Goal: Navigation & Orientation: Find specific page/section

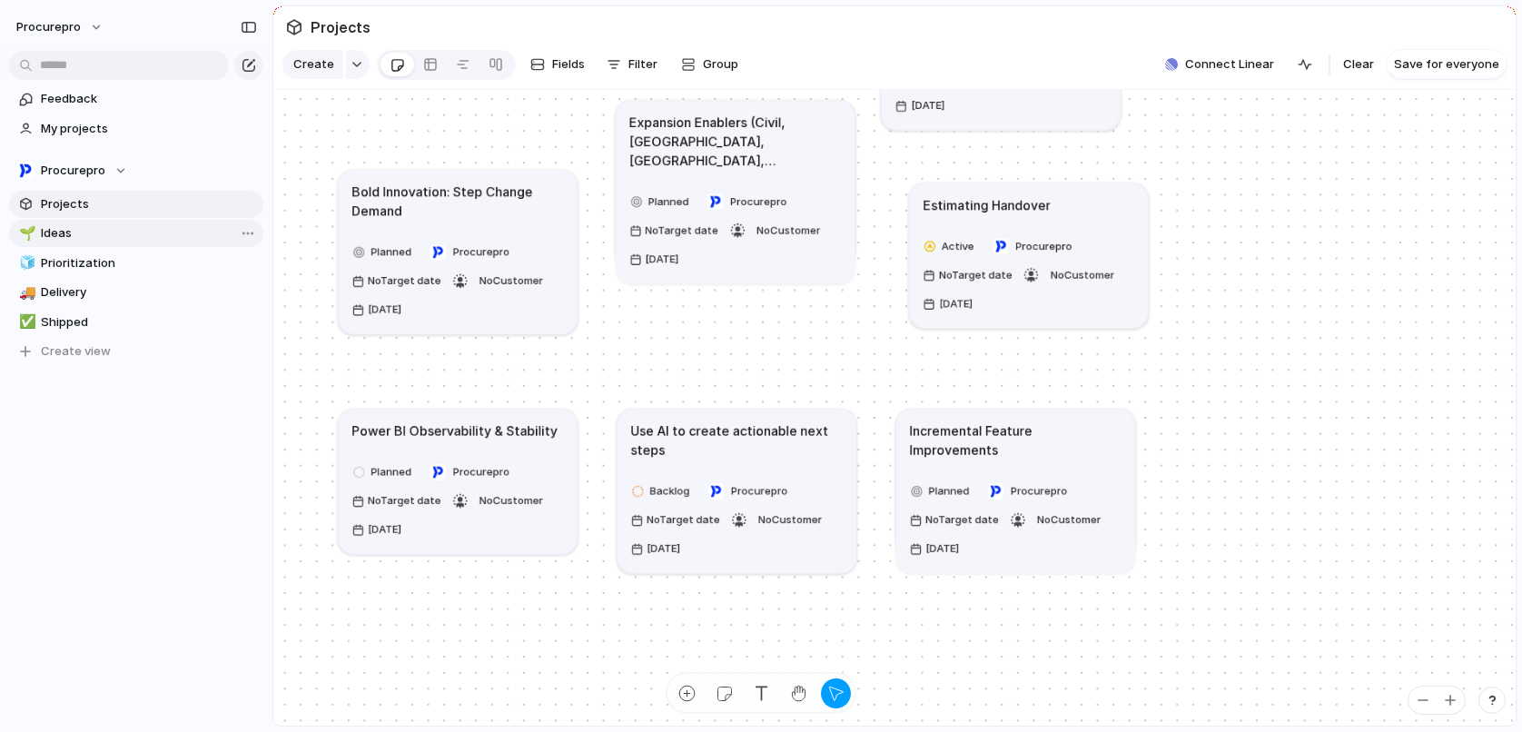
click at [58, 235] on span "Ideas" at bounding box center [149, 233] width 216 height 18
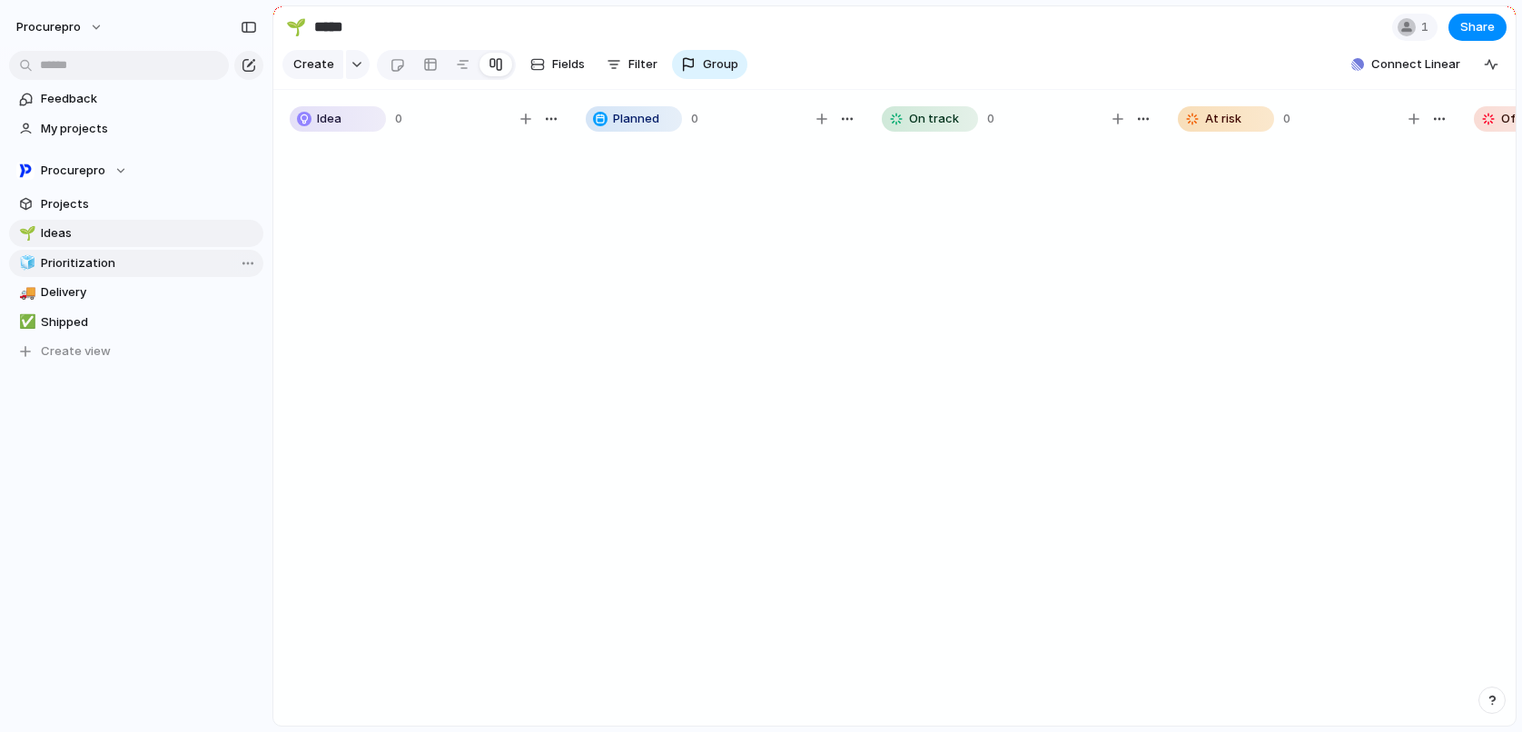
click at [82, 270] on span "Prioritization" at bounding box center [149, 263] width 216 height 18
click at [85, 230] on span "Ideas" at bounding box center [149, 233] width 216 height 18
type input "*****"
click at [1421, 72] on span "Connect Linear" at bounding box center [1416, 64] width 89 height 18
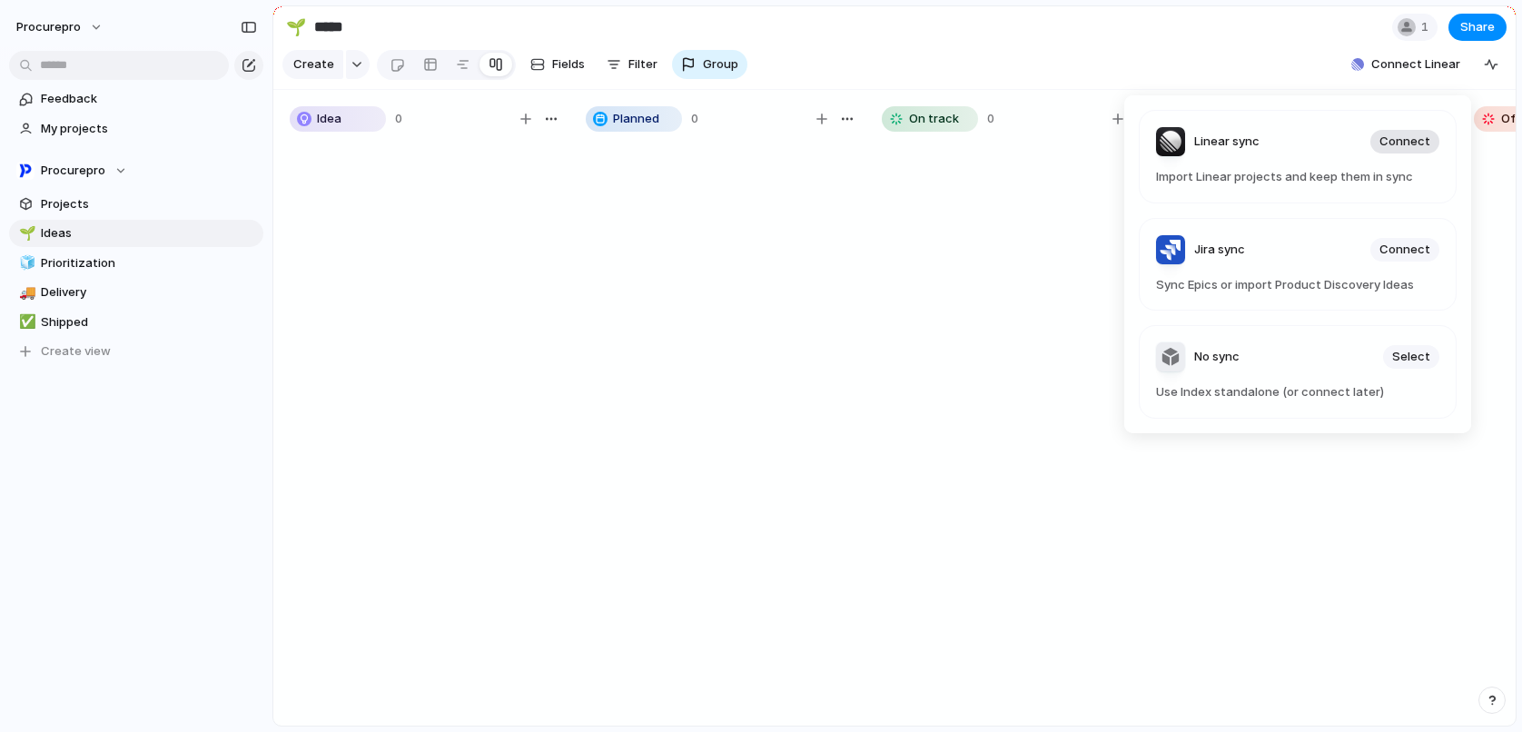
click at [1408, 144] on span "Connect" at bounding box center [1405, 142] width 51 height 18
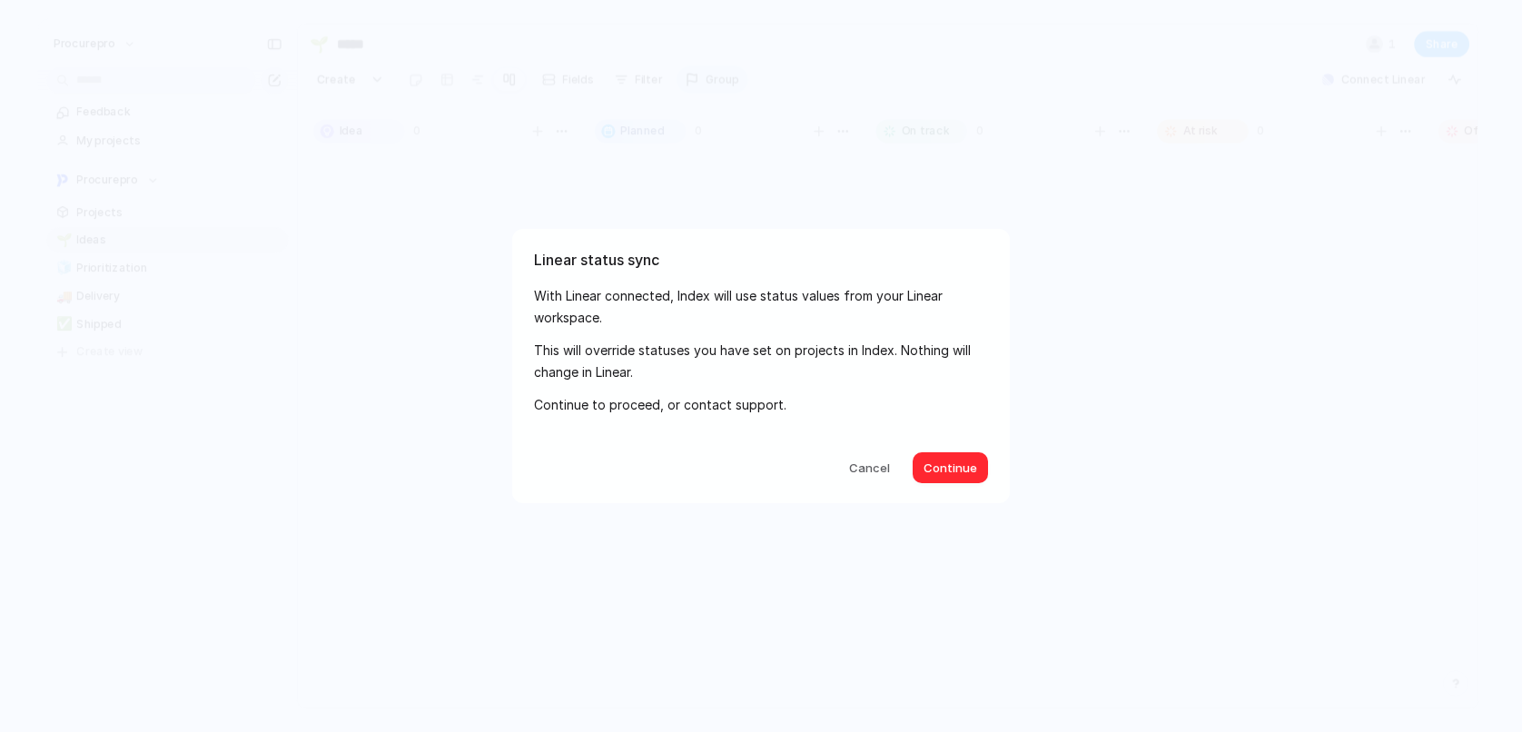
click at [964, 470] on span "Continue" at bounding box center [951, 469] width 54 height 18
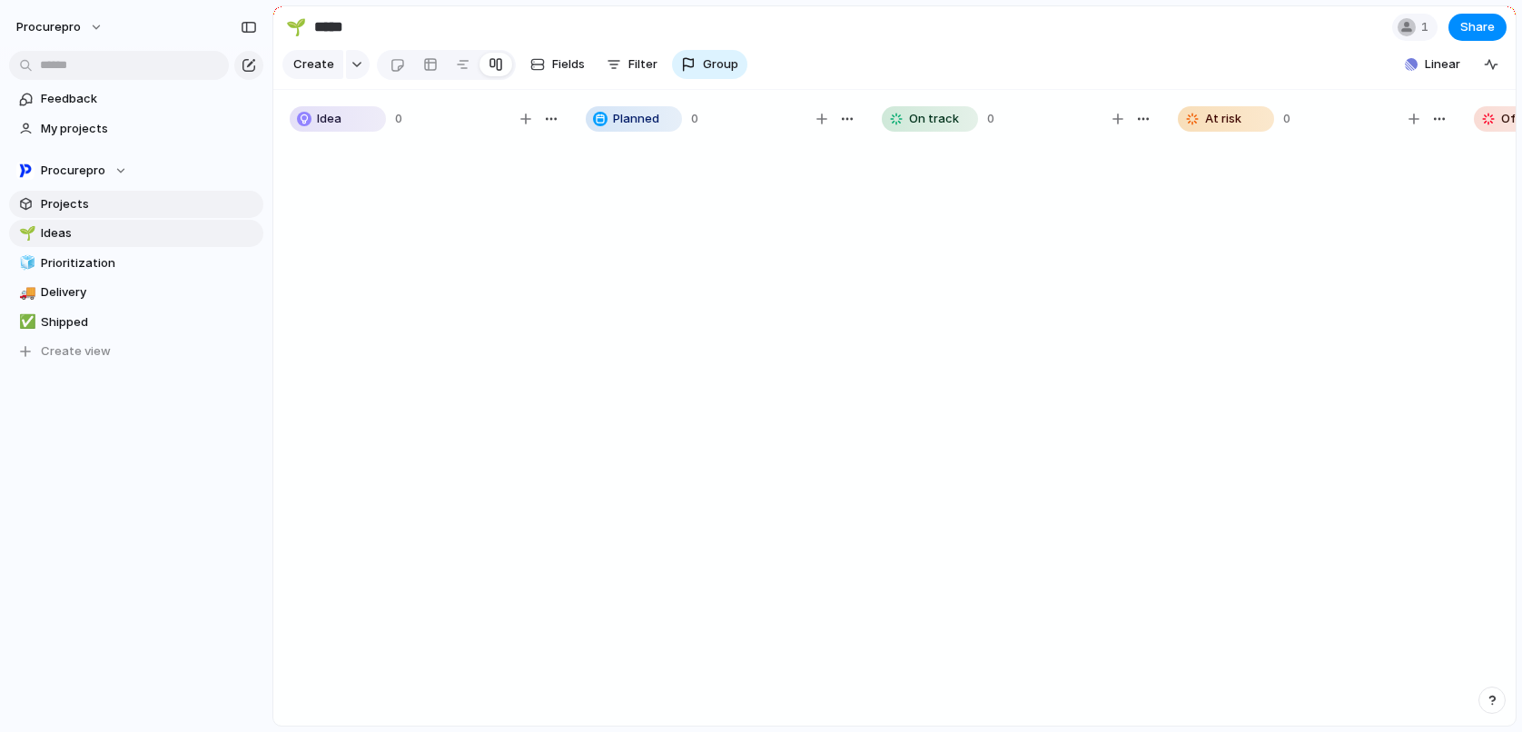
click at [74, 195] on span "Projects" at bounding box center [149, 204] width 216 height 18
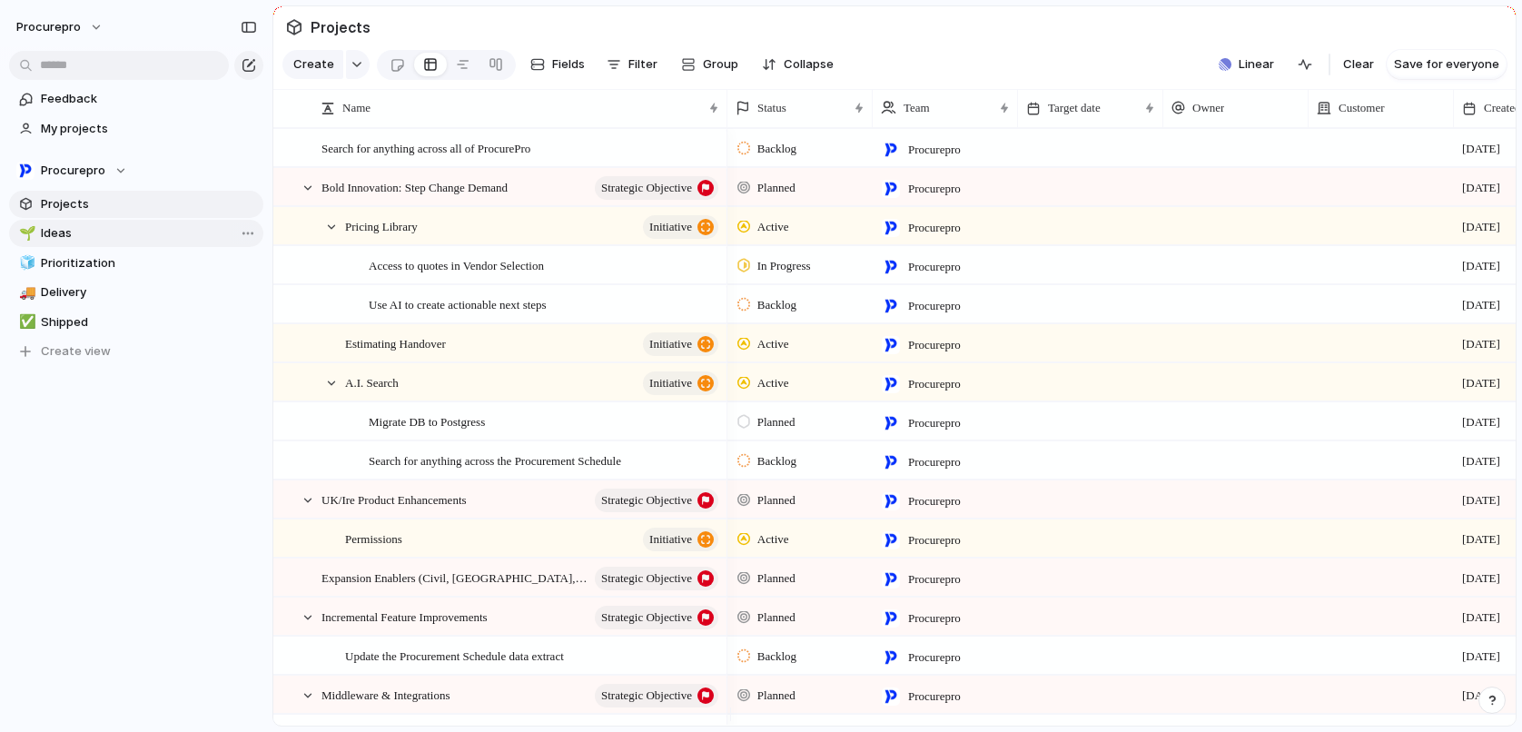
click at [60, 233] on span "Ideas" at bounding box center [149, 233] width 216 height 18
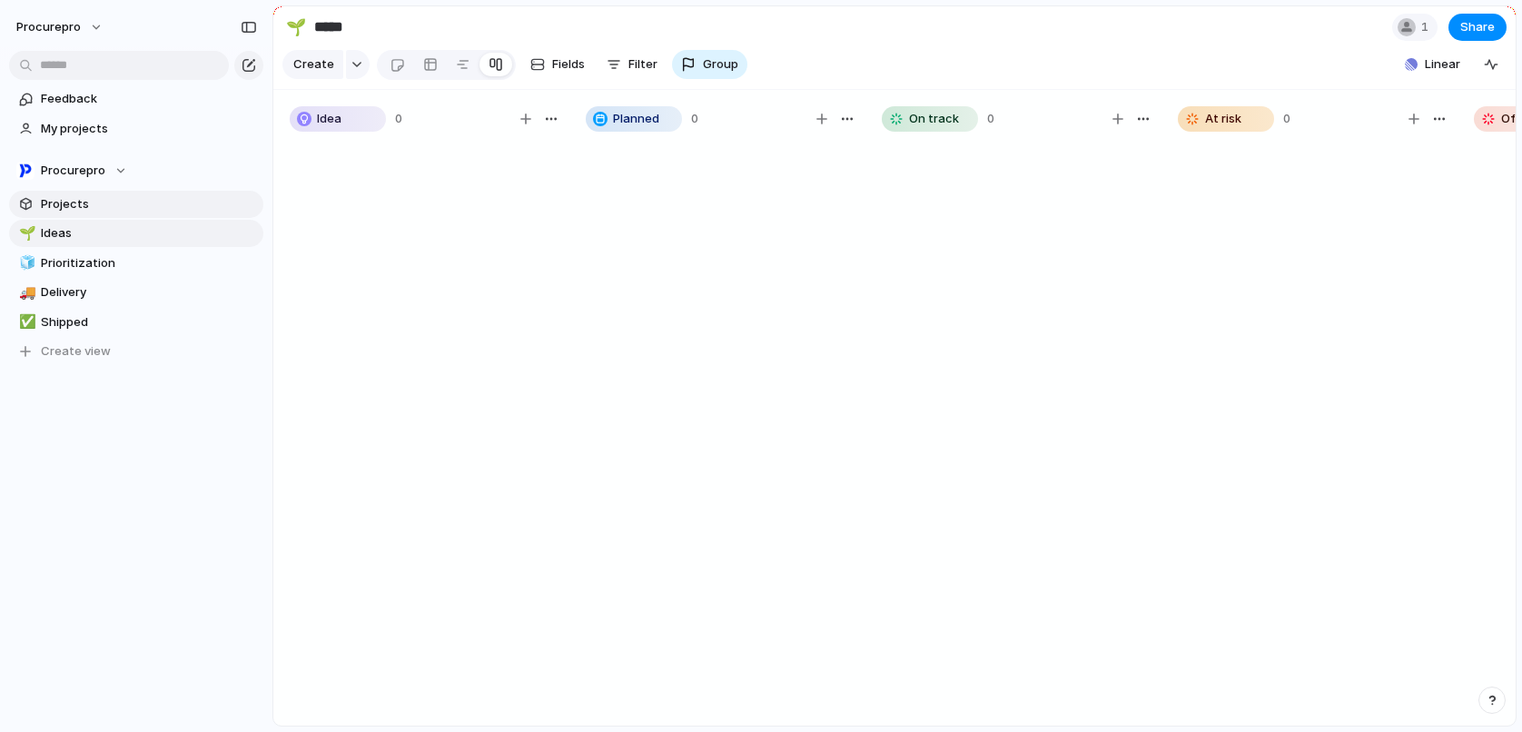
click at [58, 203] on span "Projects" at bounding box center [149, 204] width 216 height 18
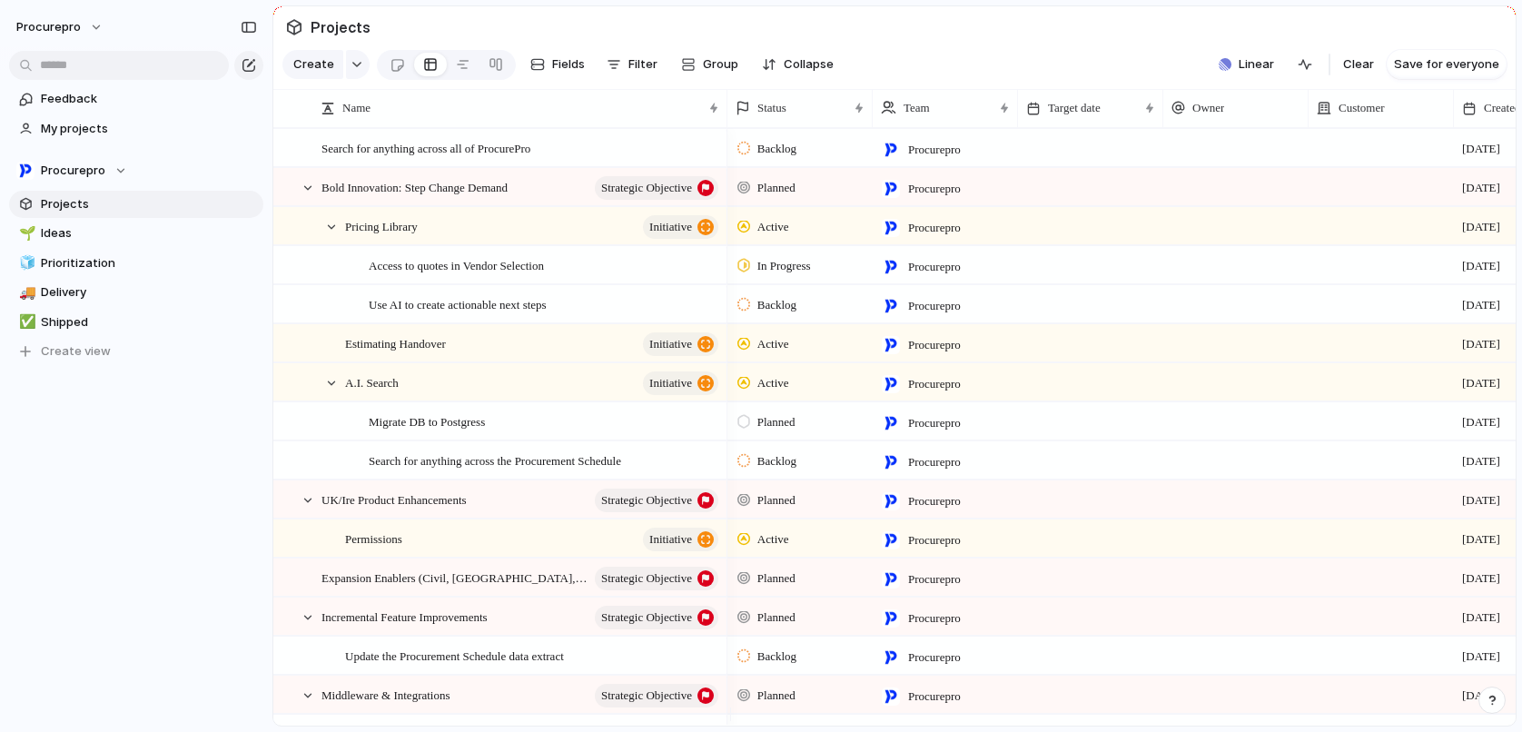
click at [61, 212] on span "Projects" at bounding box center [149, 204] width 216 height 18
click at [397, 74] on div at bounding box center [397, 65] width 15 height 30
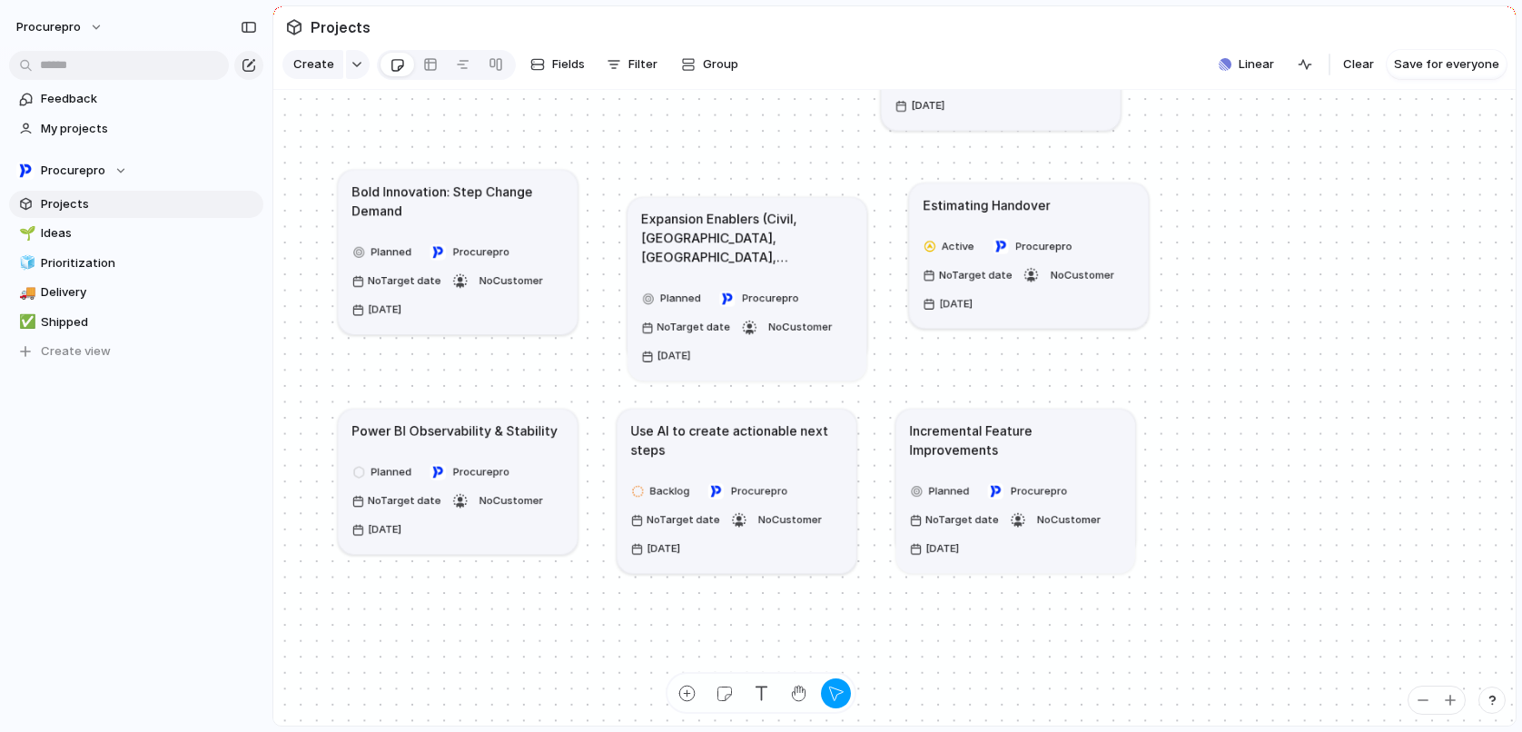
drag, startPoint x: 675, startPoint y: 215, endPoint x: 685, endPoint y: 305, distance: 90.5
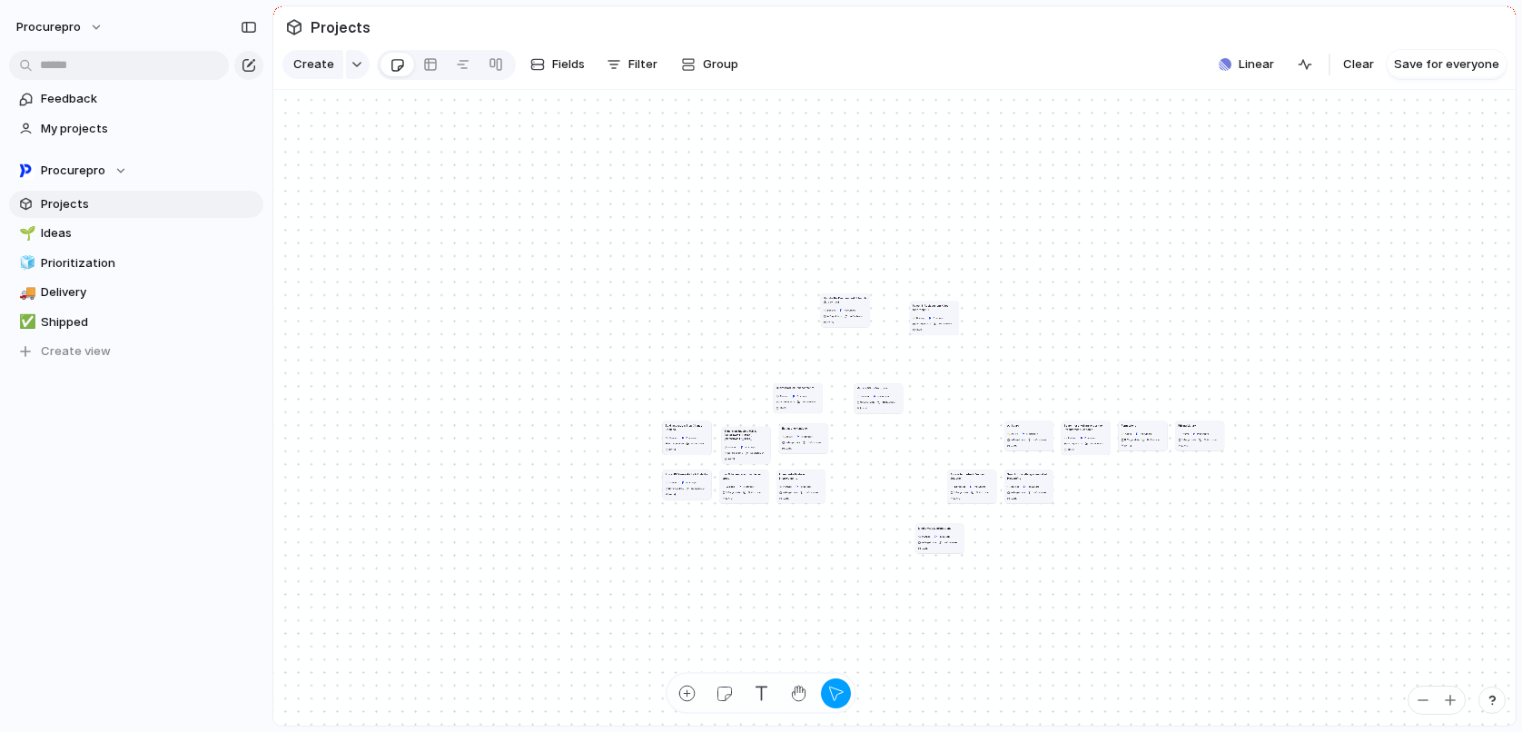
drag, startPoint x: 869, startPoint y: 388, endPoint x: 904, endPoint y: 421, distance: 47.5
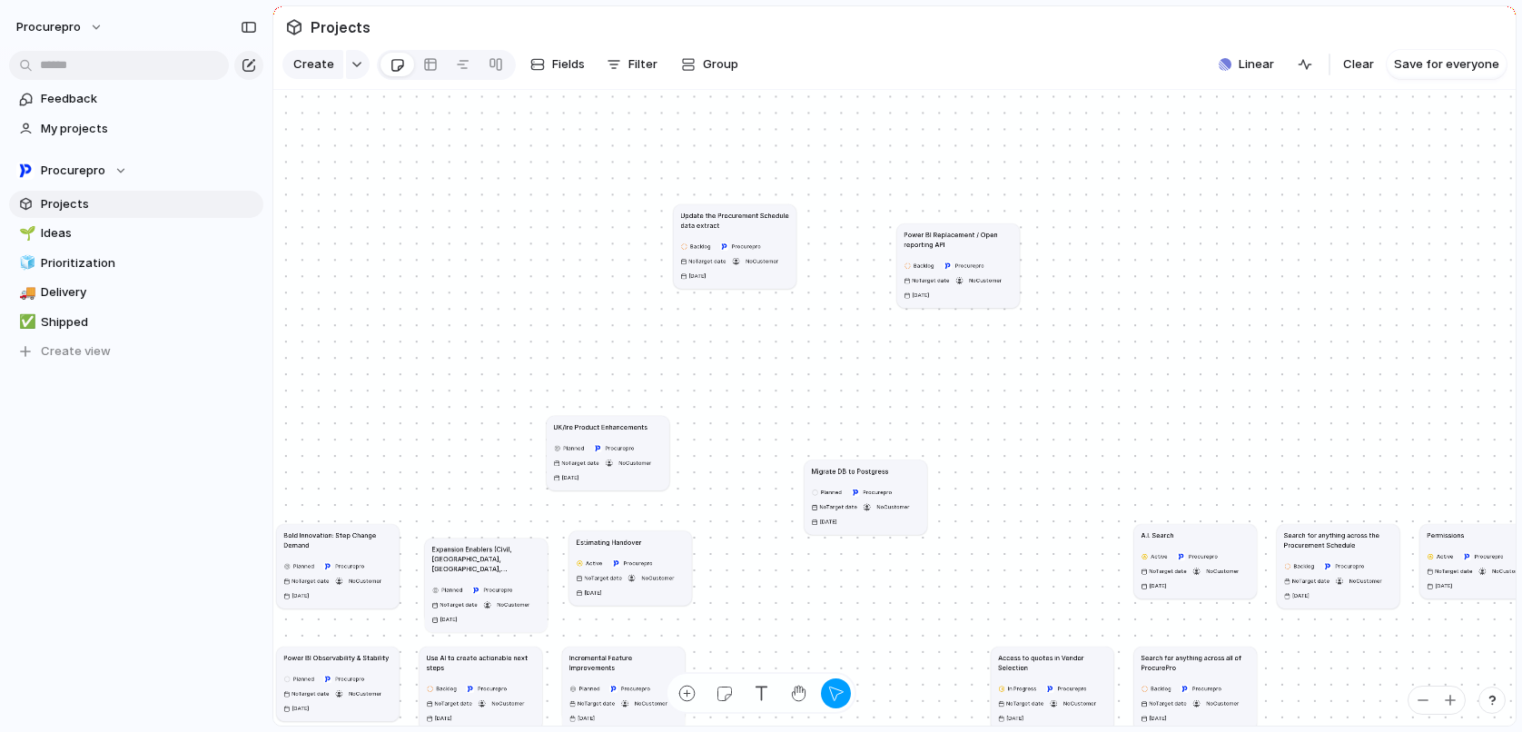
drag, startPoint x: 611, startPoint y: 461, endPoint x: 603, endPoint y: 379, distance: 83.1
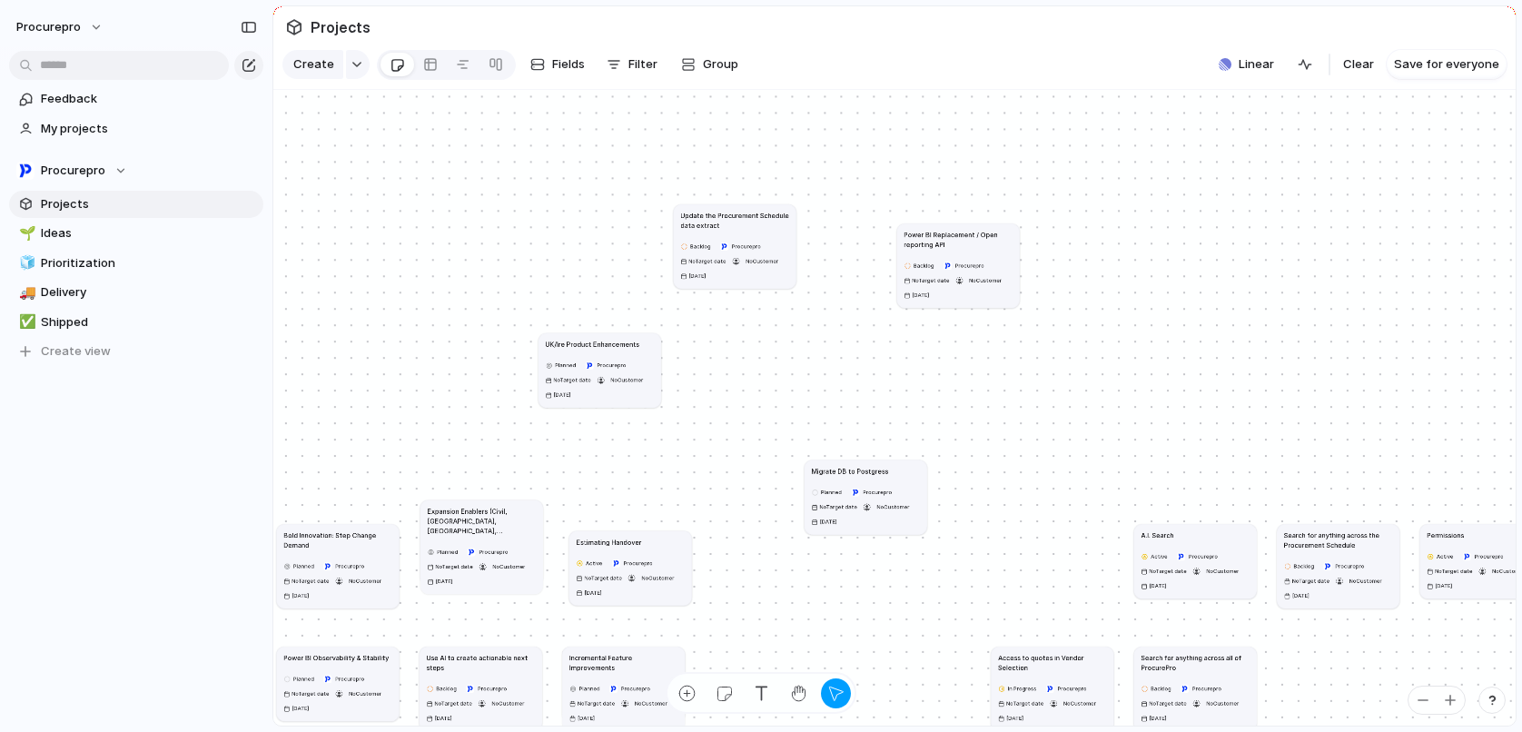
drag, startPoint x: 493, startPoint y: 556, endPoint x: 491, endPoint y: 526, distance: 30.0
click at [491, 526] on h1 "Expansion Enablers (Civil, [GEOGRAPHIC_DATA], [GEOGRAPHIC_DATA], [GEOGRAPHIC_DA…" at bounding box center [482, 520] width 109 height 29
drag, startPoint x: 625, startPoint y: 570, endPoint x: 686, endPoint y: 541, distance: 67.4
click at [627, 566] on button "Procurepro" at bounding box center [631, 563] width 45 height 13
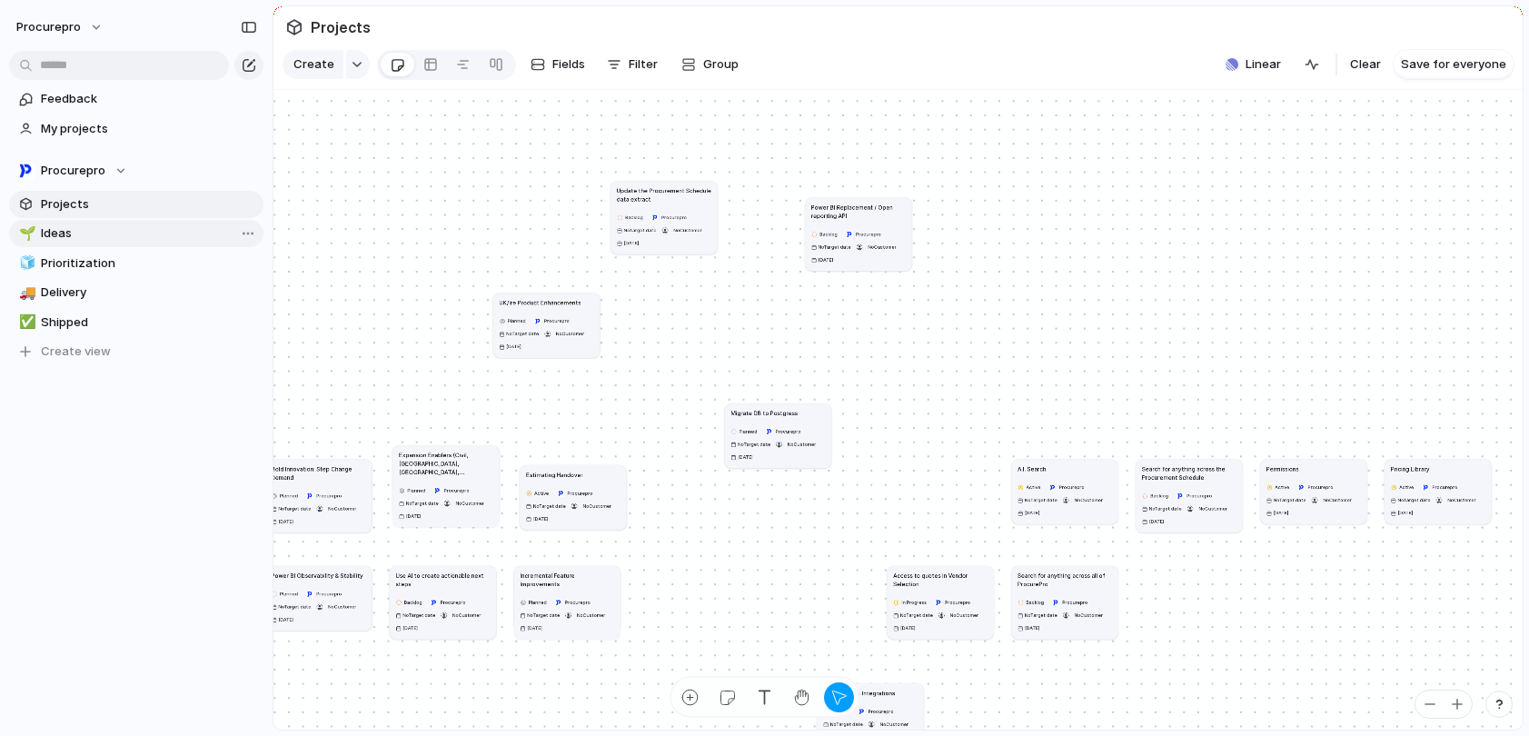
click at [56, 232] on span "Ideas" at bounding box center [149, 233] width 216 height 18
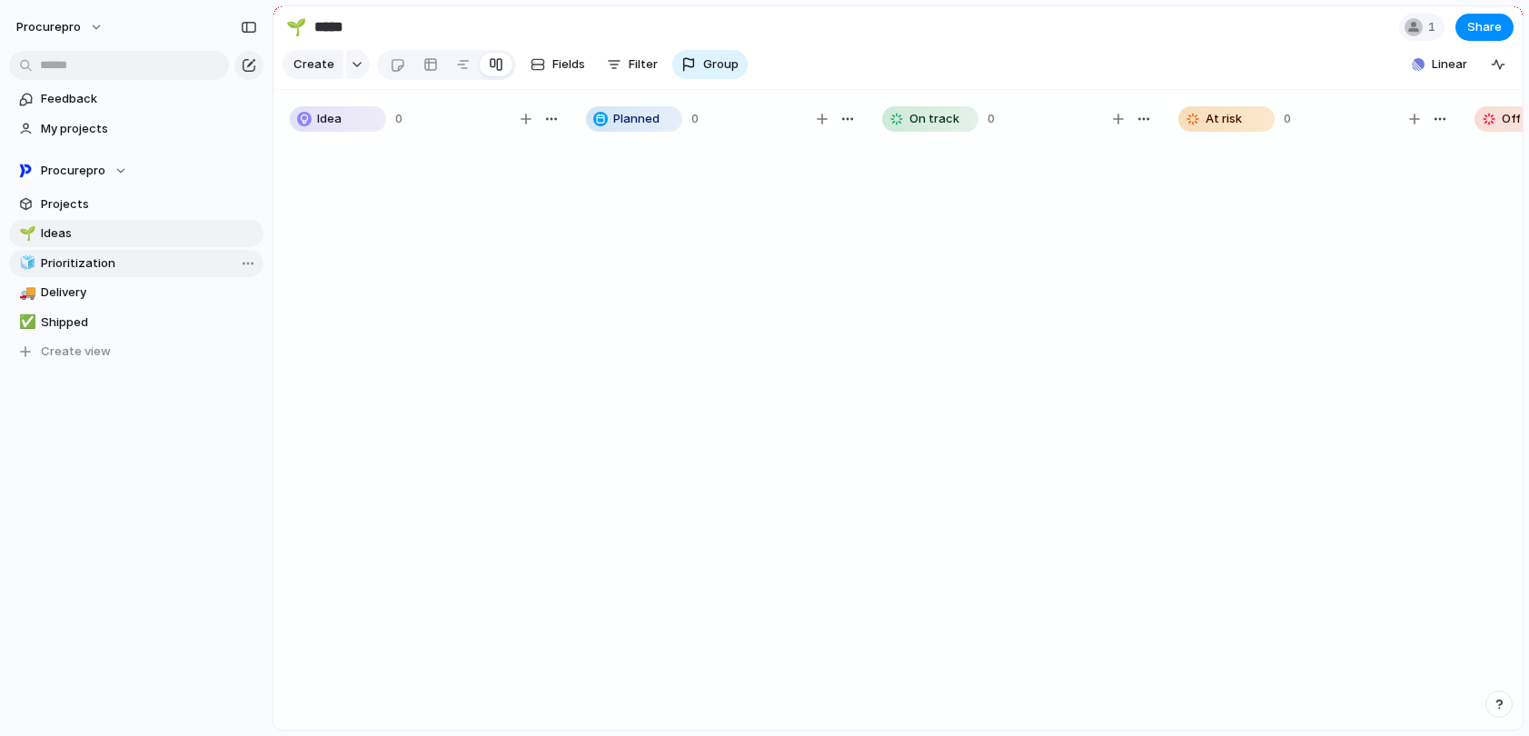
click at [94, 266] on span "Prioritization" at bounding box center [149, 263] width 216 height 18
type input "**********"
click at [80, 199] on span "Projects" at bounding box center [149, 204] width 216 height 18
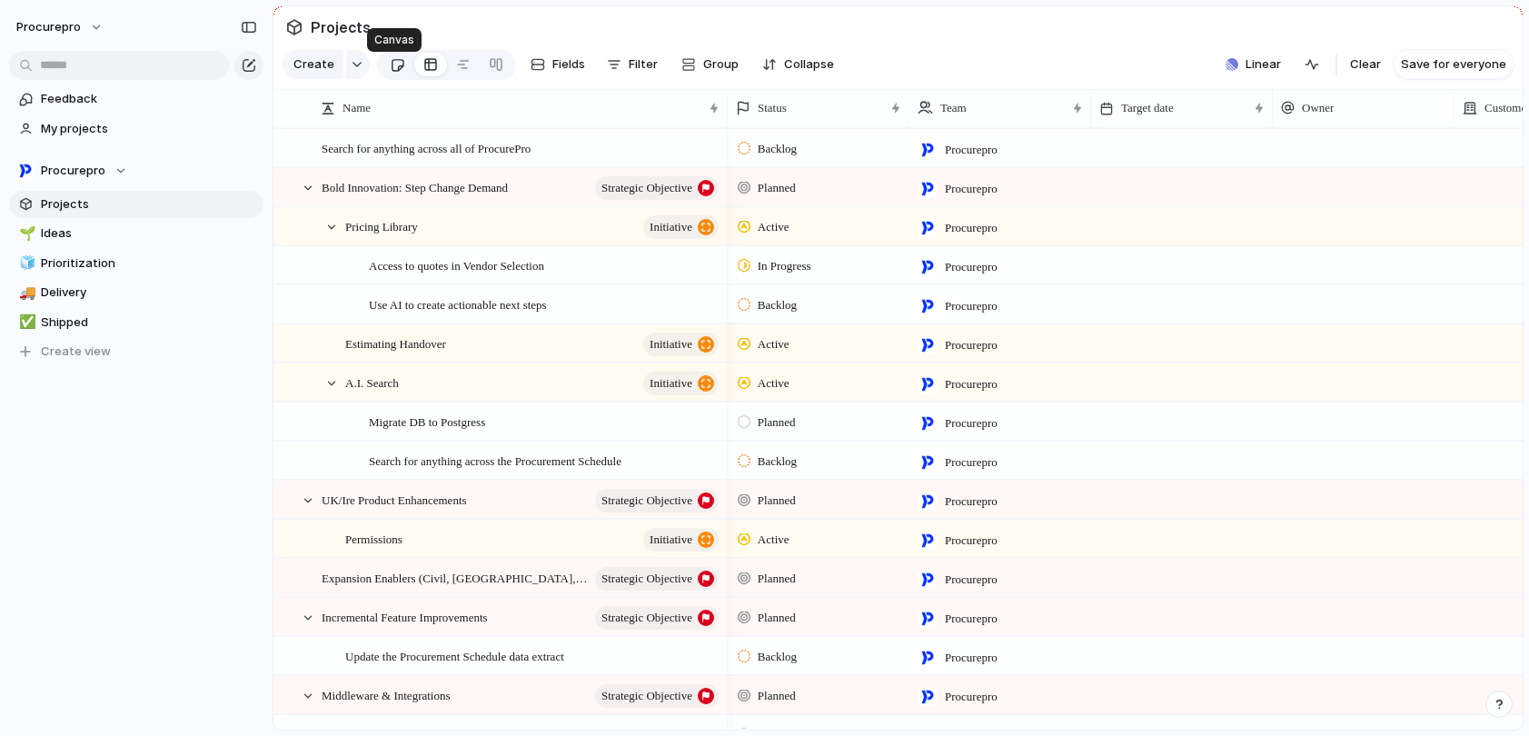
click at [401, 73] on div at bounding box center [397, 65] width 15 height 30
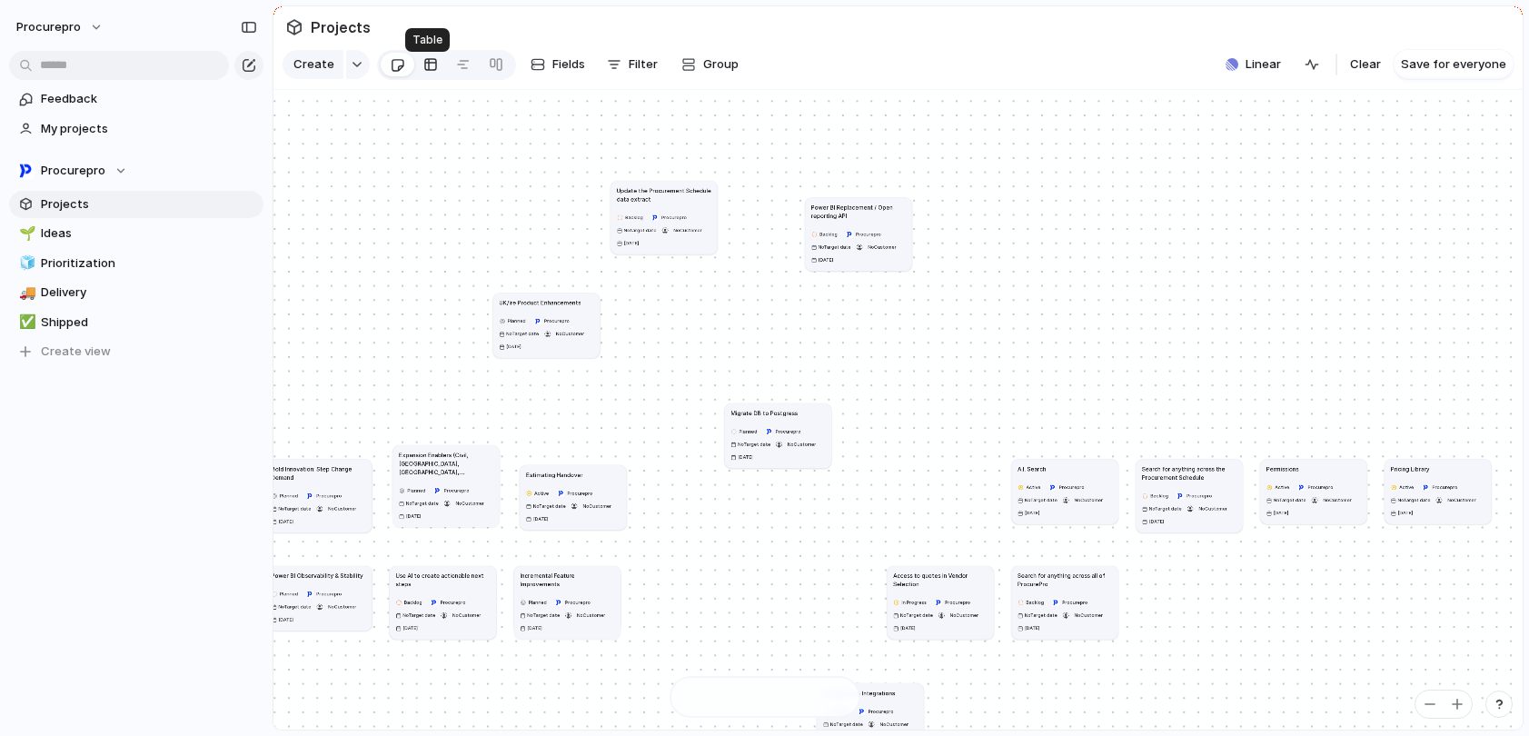
click at [432, 75] on div at bounding box center [430, 64] width 15 height 29
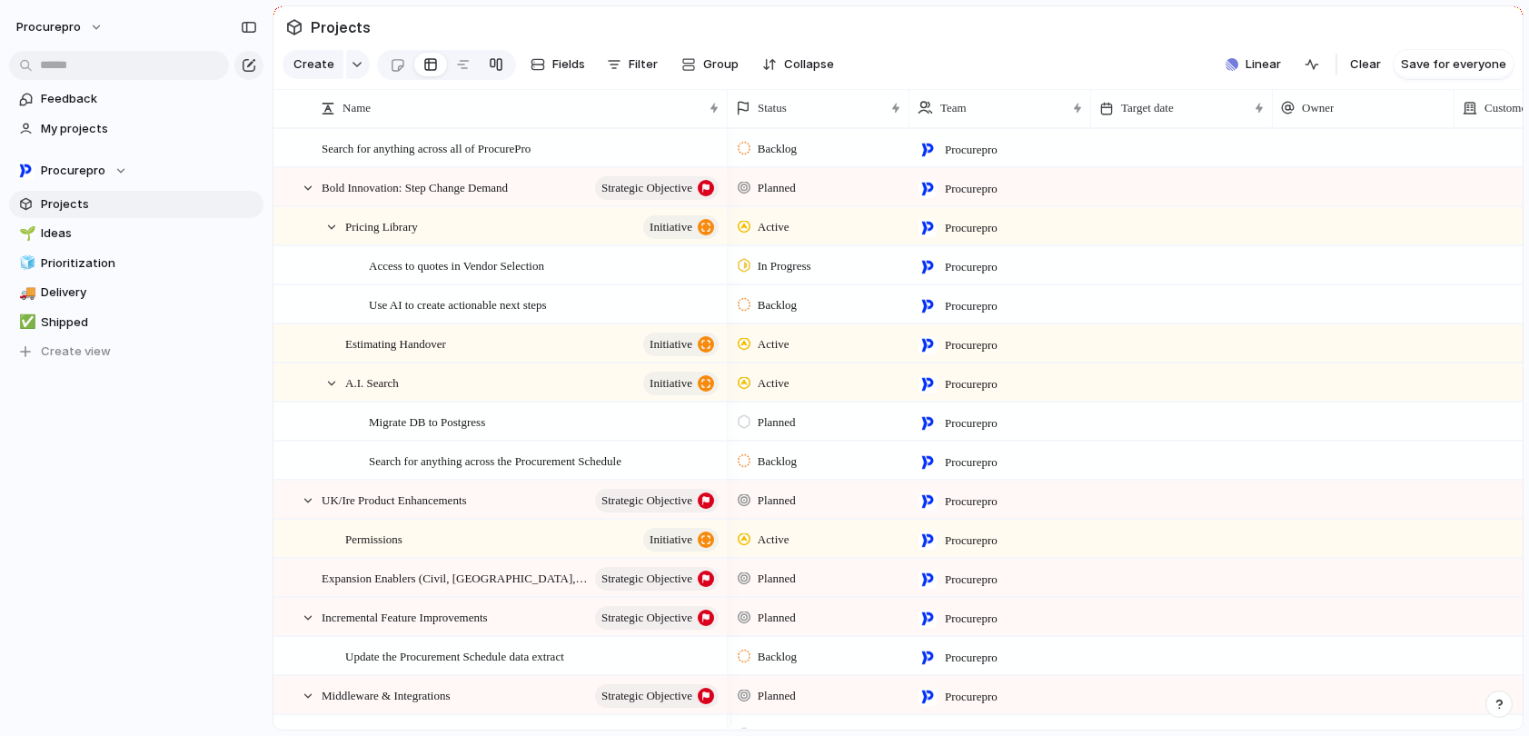
click at [483, 71] on link at bounding box center [496, 64] width 33 height 29
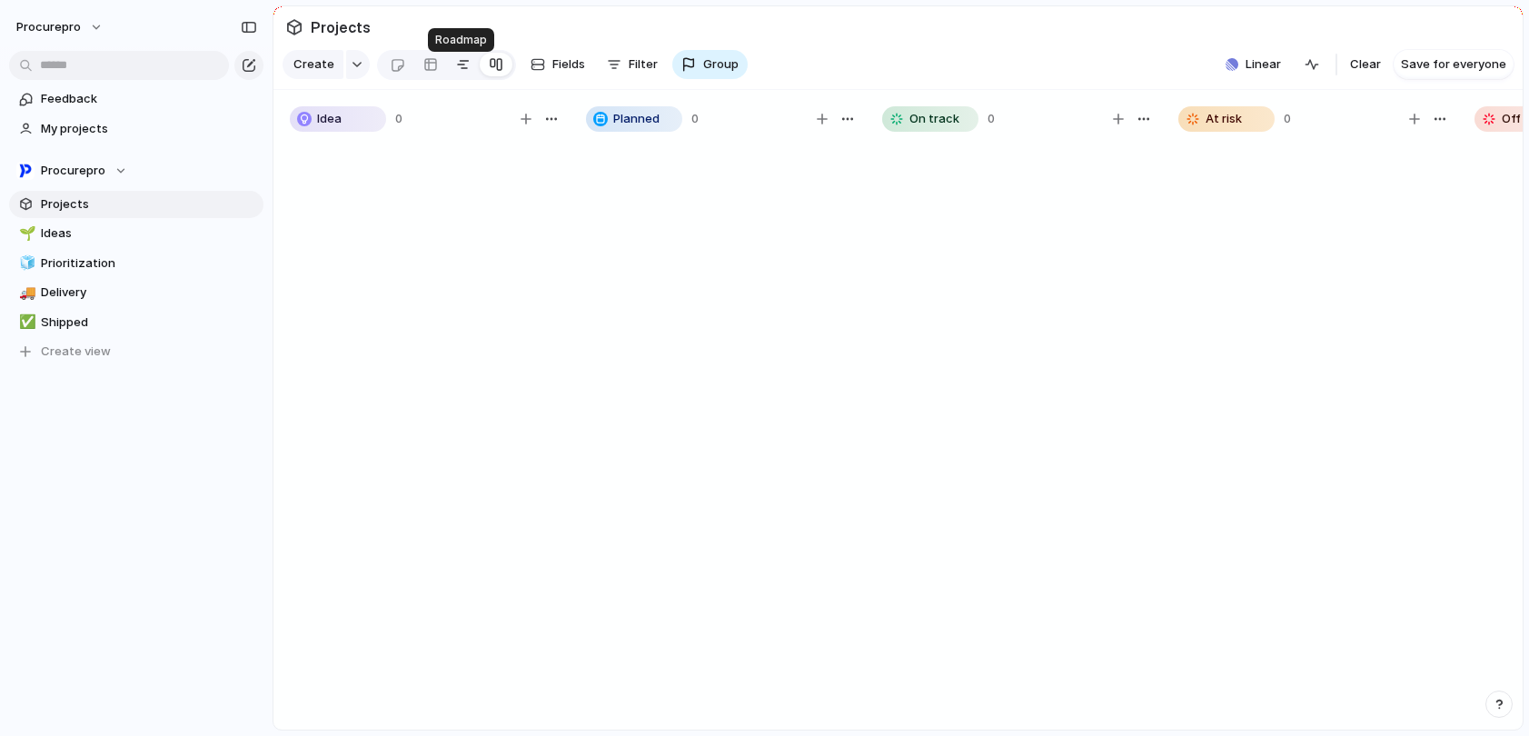
click at [462, 76] on div at bounding box center [463, 64] width 15 height 29
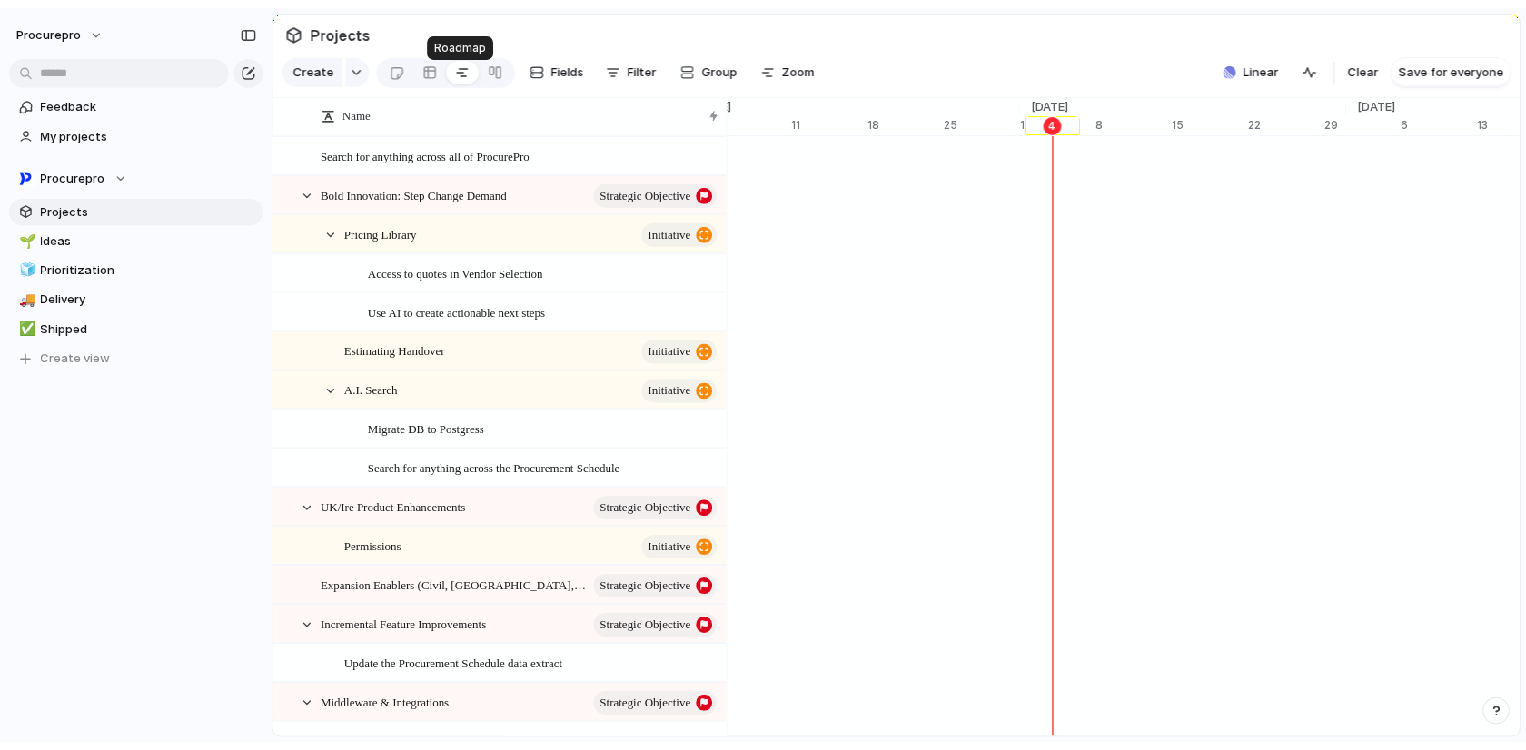
scroll to position [0, 11652]
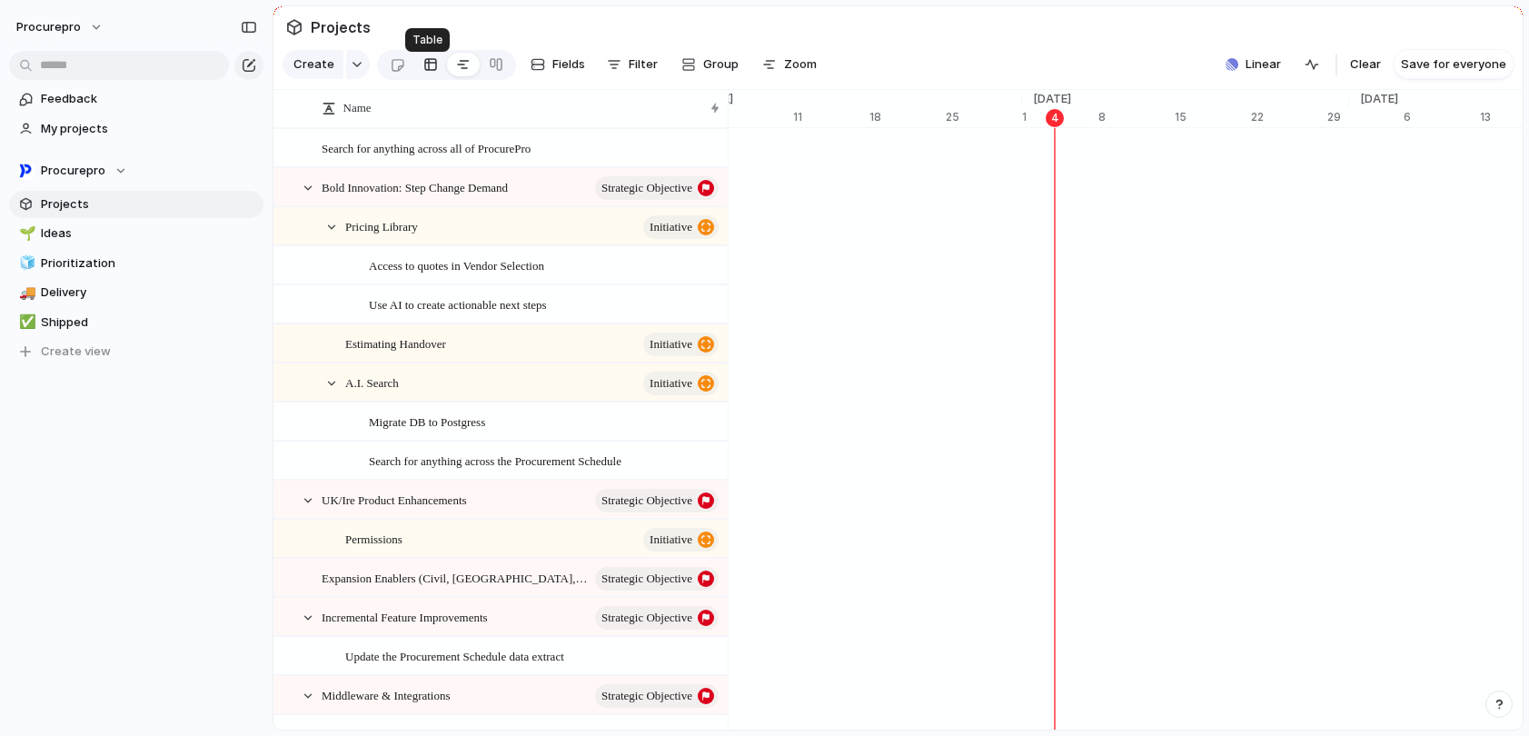
click at [436, 67] on link at bounding box center [430, 64] width 33 height 29
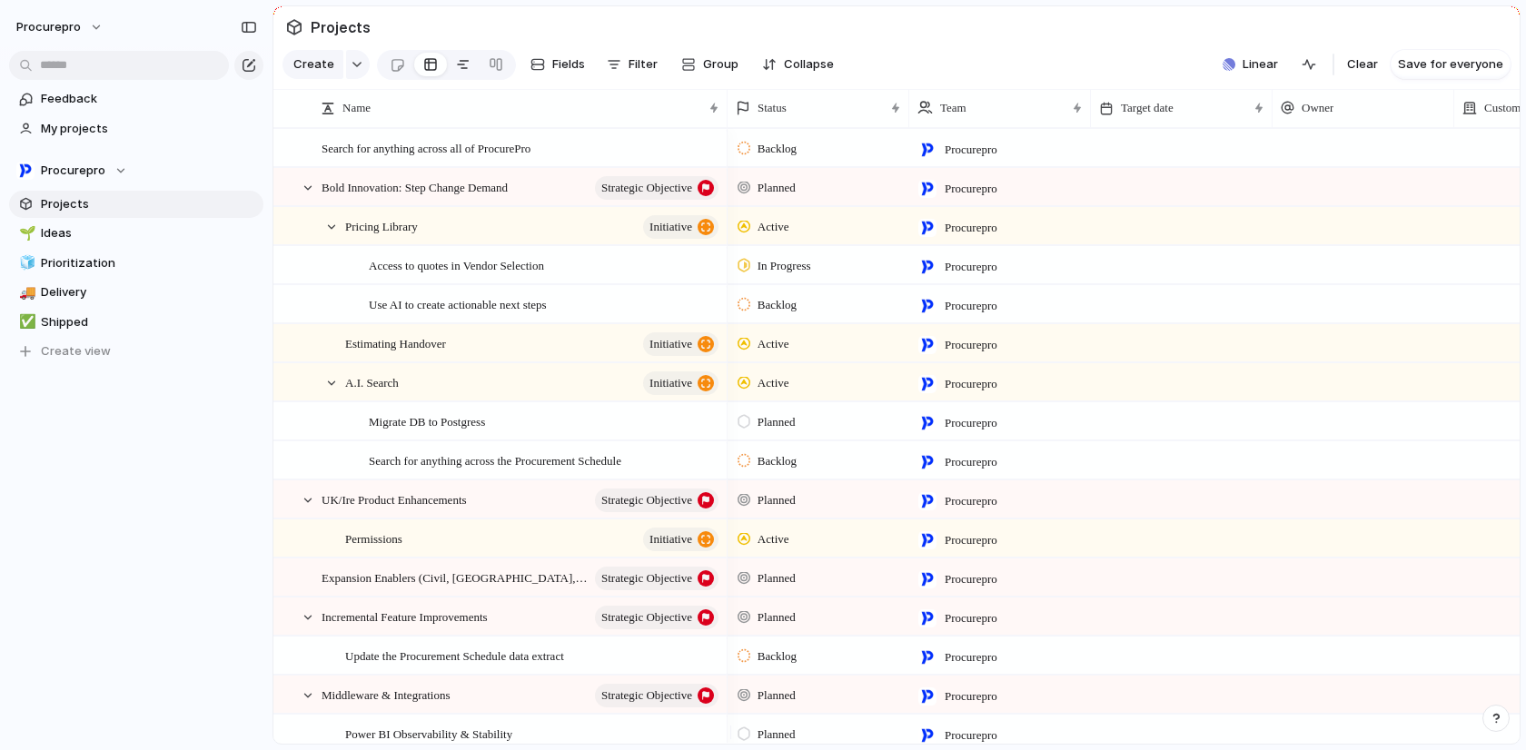
click at [471, 70] on link at bounding box center [463, 64] width 33 height 29
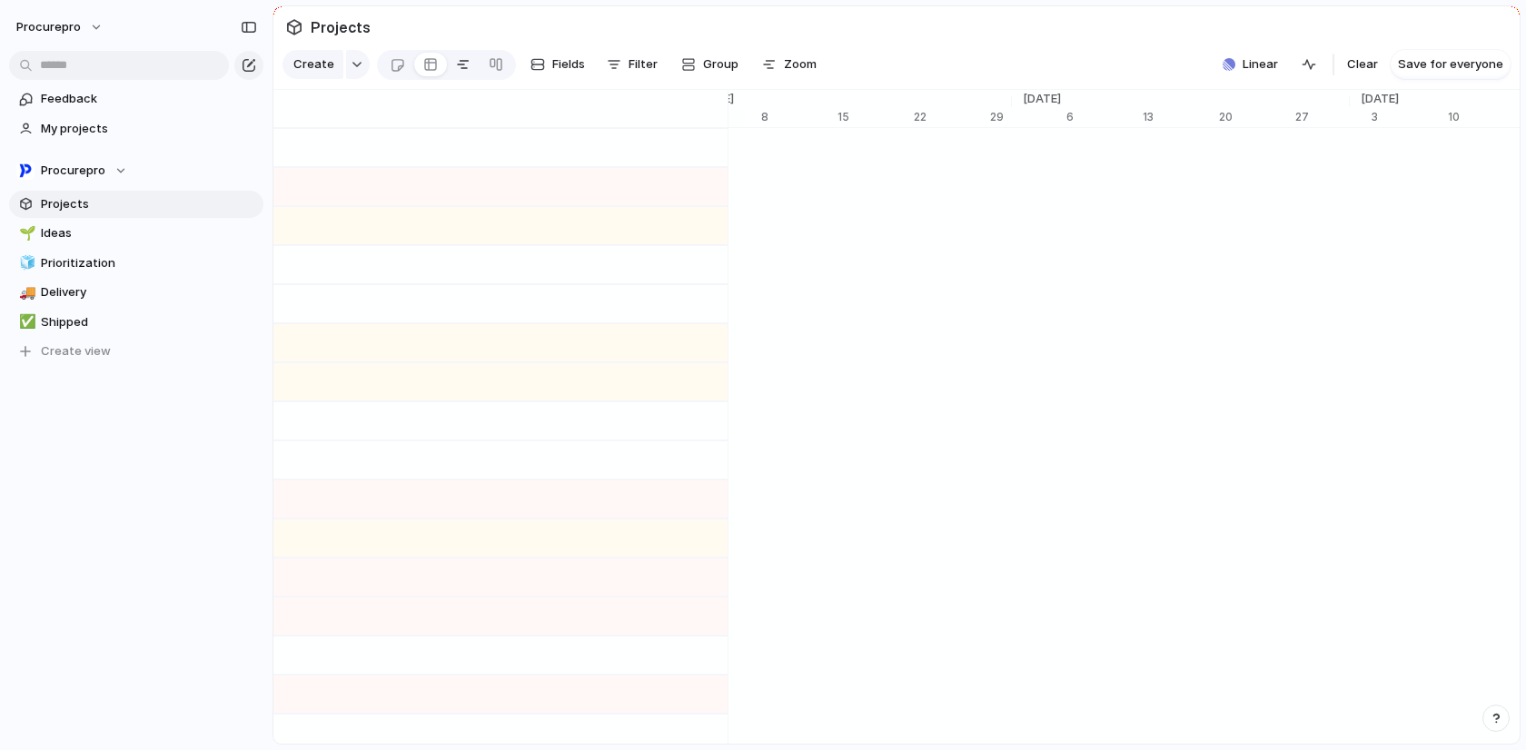
scroll to position [0, 11989]
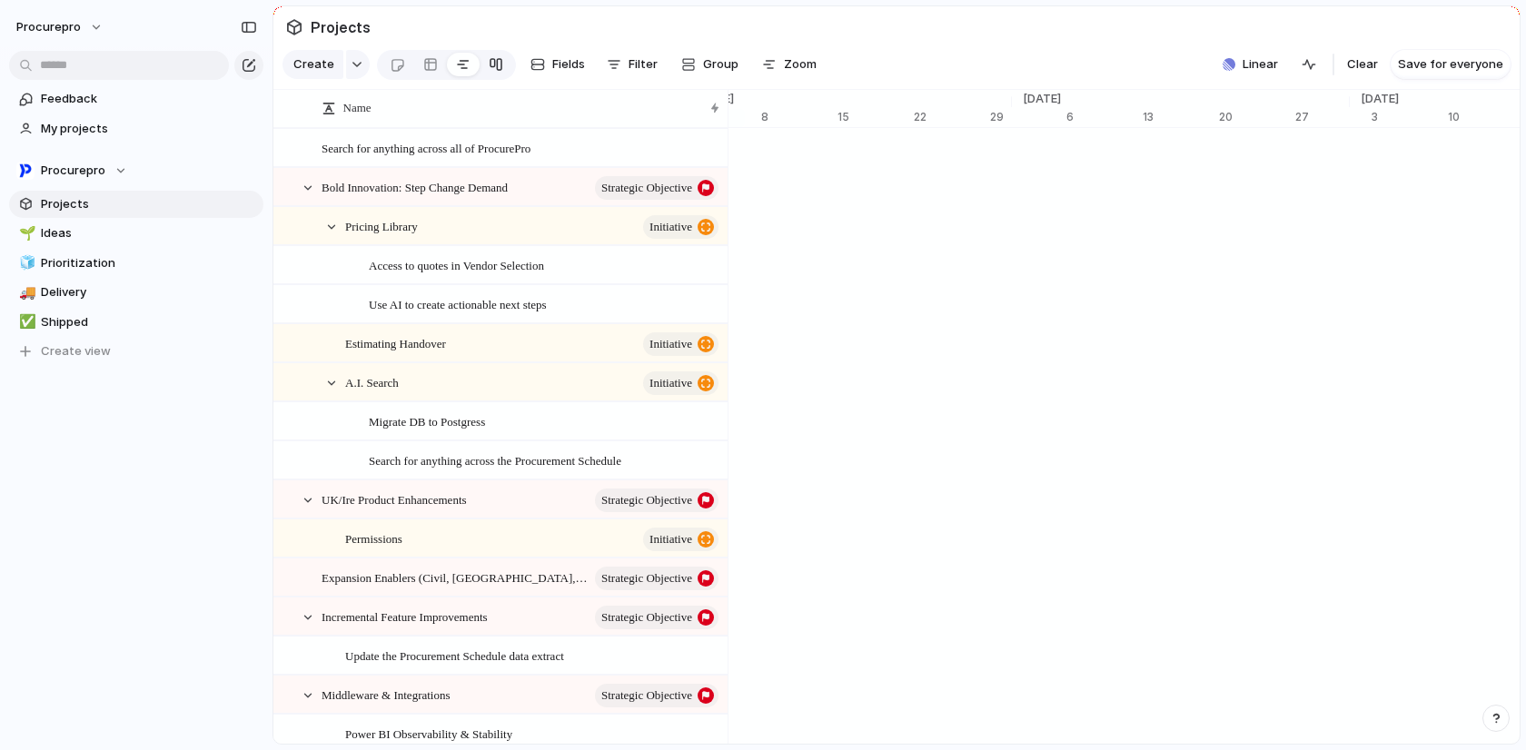
click at [483, 60] on link at bounding box center [496, 64] width 33 height 29
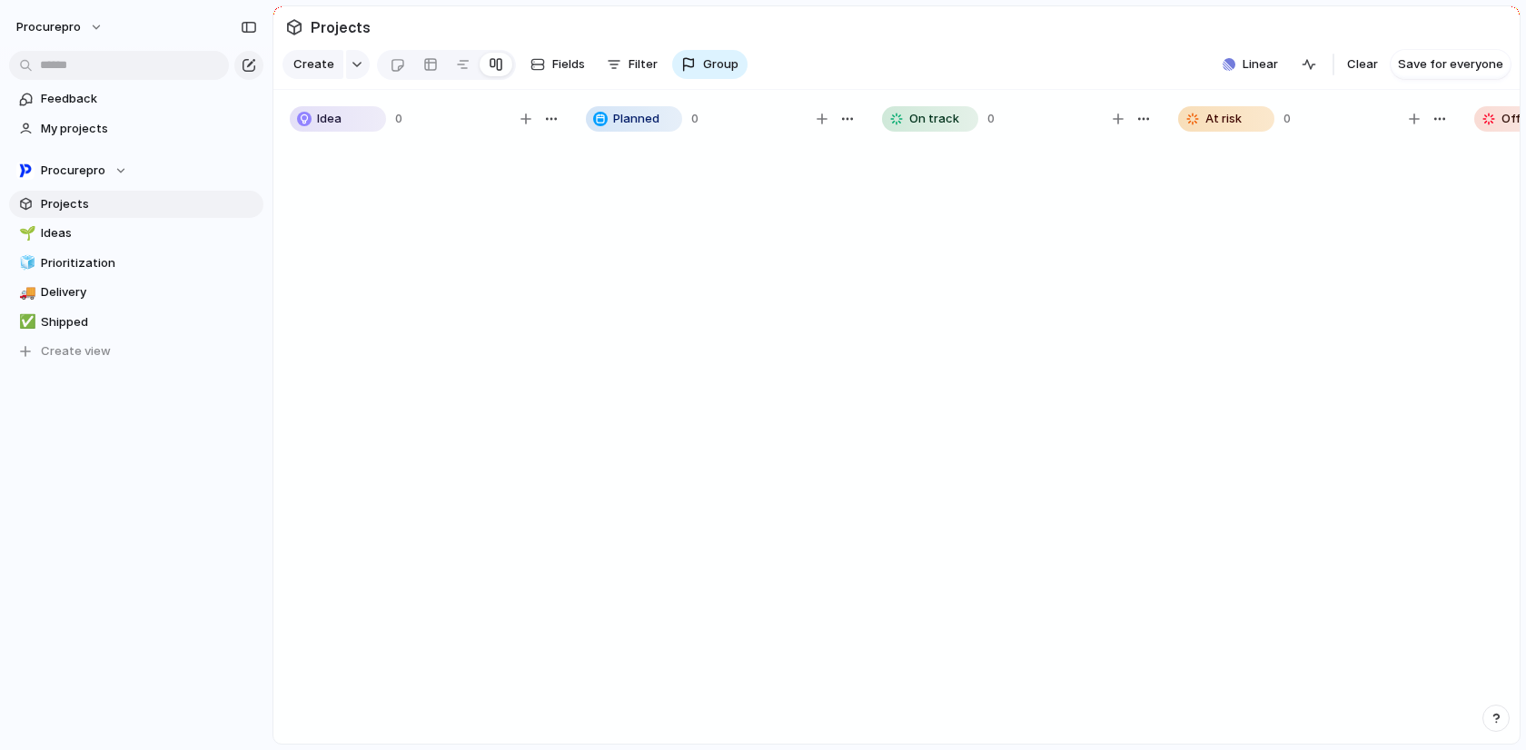
drag, startPoint x: 899, startPoint y: 746, endPoint x: 1032, endPoint y: 758, distance: 133.2
click at [1032, 731] on html "procurepro Feedback My projects Procurepro Projects 🌱 Ideas 🧊 Prioritization 🚚 …" at bounding box center [763, 375] width 1526 height 750
click at [390, 75] on div at bounding box center [397, 65] width 15 height 30
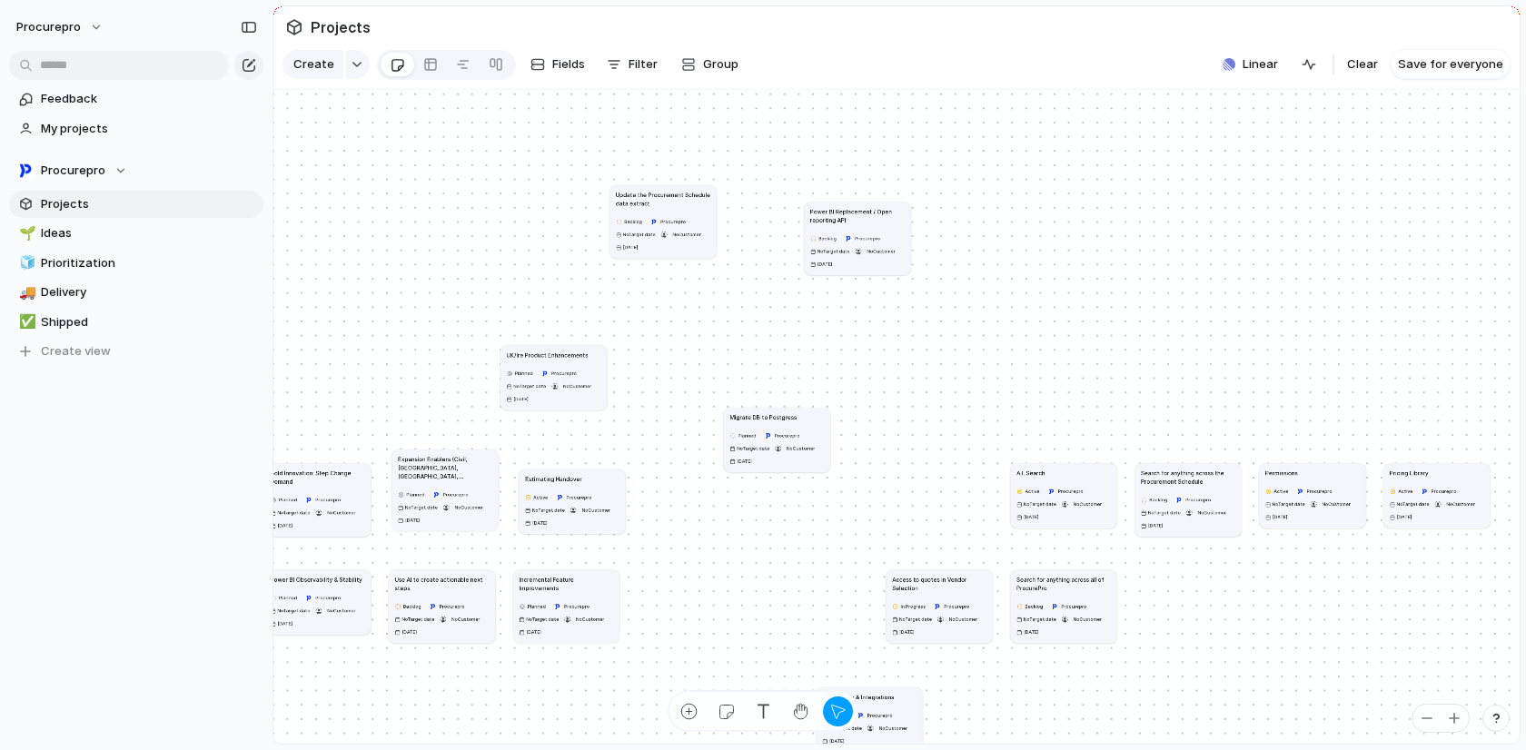
drag, startPoint x: 566, startPoint y: 358, endPoint x: 574, endPoint y: 406, distance: 48.8
click at [574, 405] on div "Planned Procurepro No Target date No Customer [DATE]" at bounding box center [554, 386] width 94 height 37
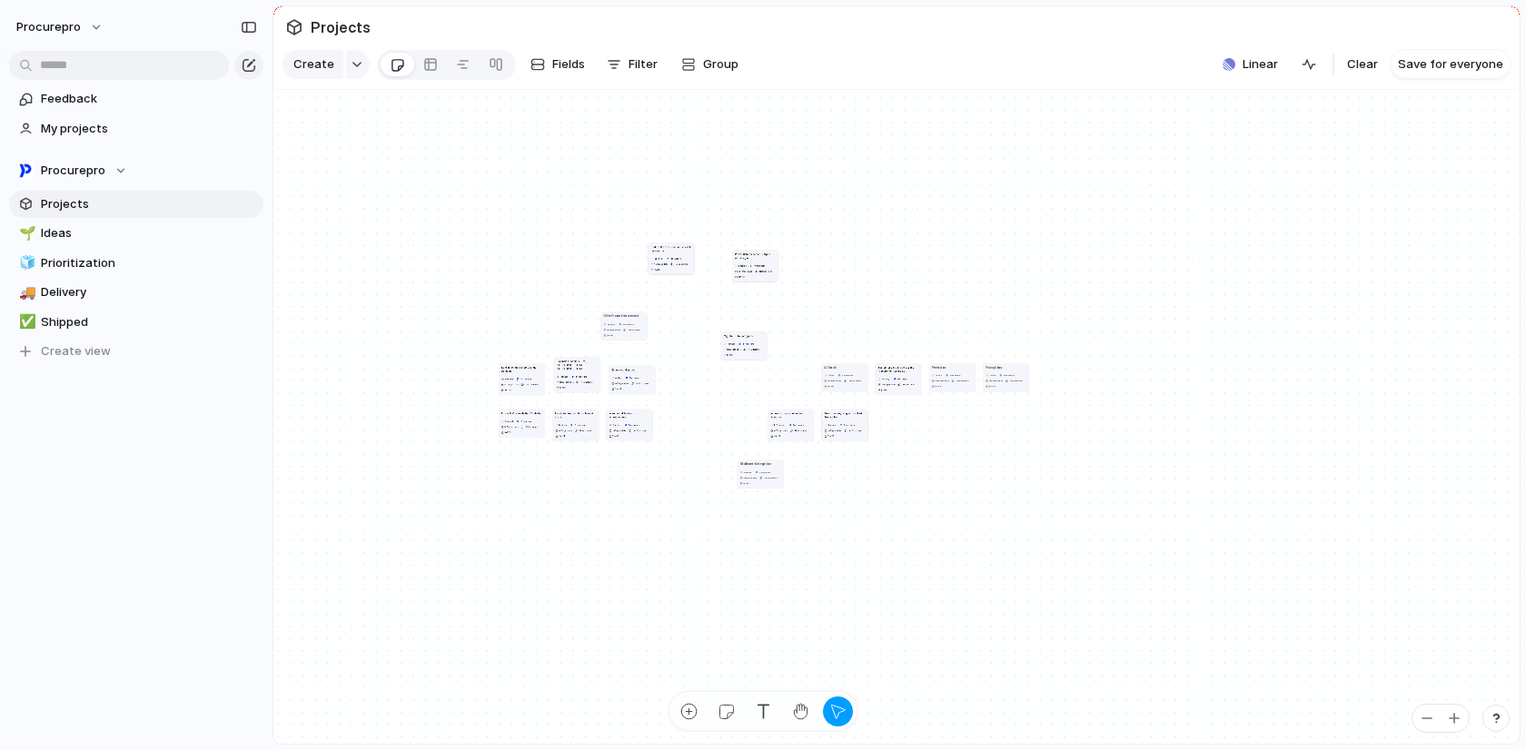
drag, startPoint x: 732, startPoint y: 354, endPoint x: 756, endPoint y: 347, distance: 24.7
click at [756, 347] on article "Migrate DB to Postgress Planned Procurepro No Target date No Customer [DATE]" at bounding box center [744, 346] width 46 height 28
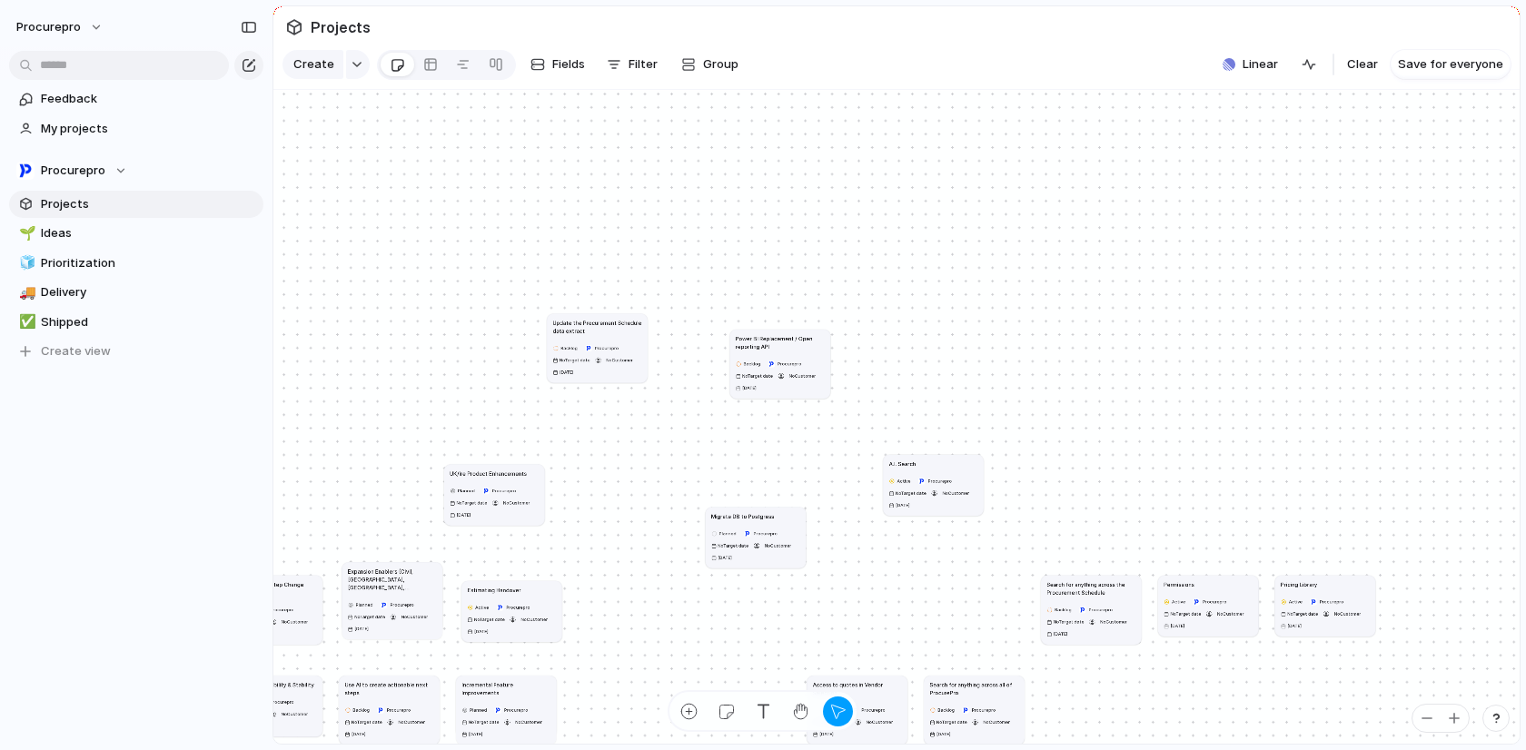
drag, startPoint x: 982, startPoint y: 599, endPoint x: 942, endPoint y: 480, distance: 125.5
click at [942, 480] on article "A.I. Search Active Procurepro No Target date No Customer [DATE]" at bounding box center [933, 484] width 100 height 61
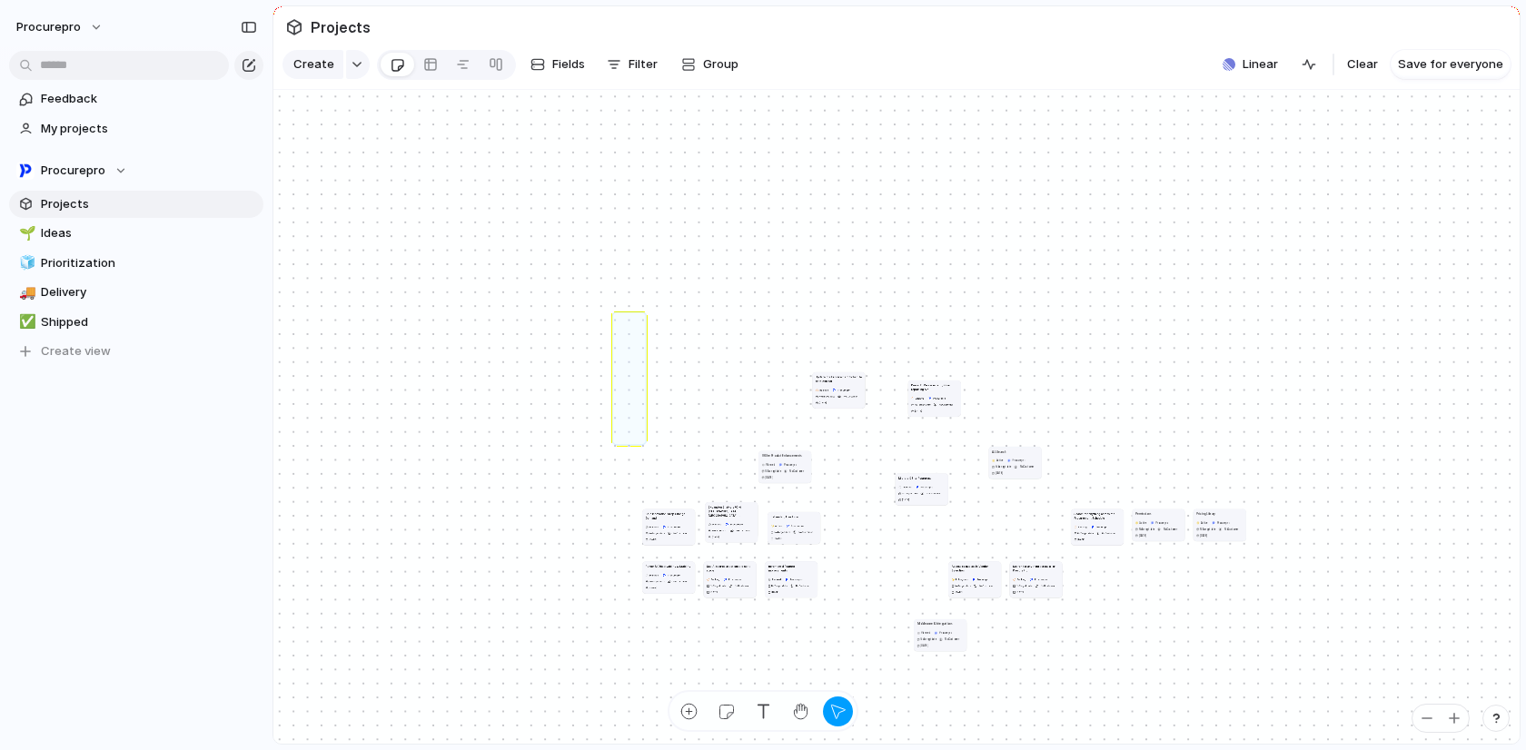
drag, startPoint x: 644, startPoint y: 451, endPoint x: 614, endPoint y: 322, distance: 132.4
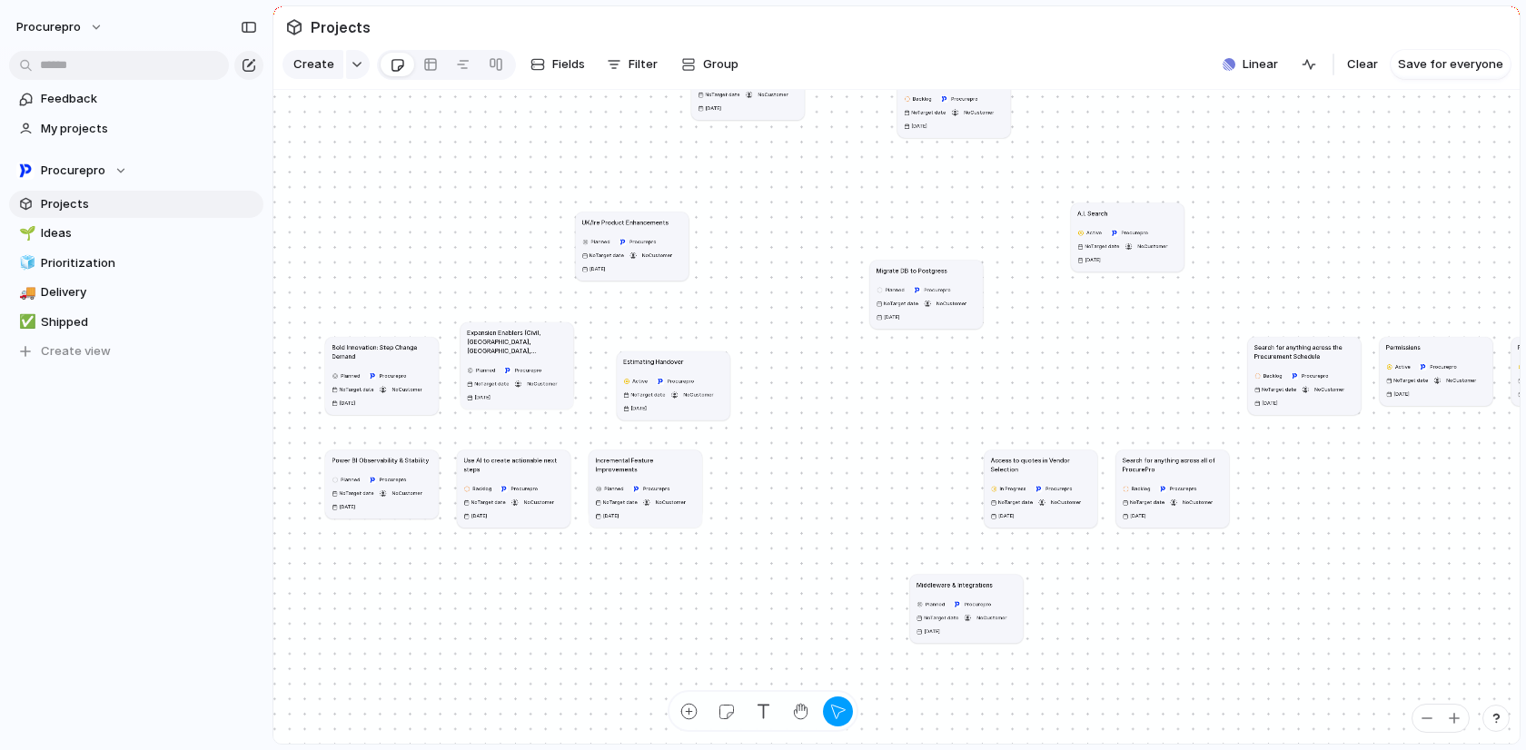
drag, startPoint x: 643, startPoint y: 380, endPoint x: 667, endPoint y: 384, distance: 24.0
